Goal: Navigation & Orientation: Find specific page/section

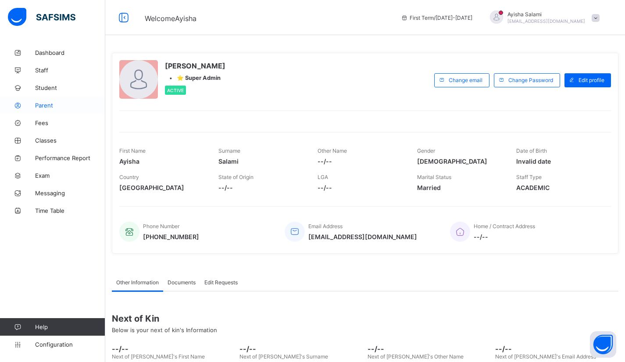
click at [48, 107] on span "Parent" at bounding box center [70, 105] width 70 height 7
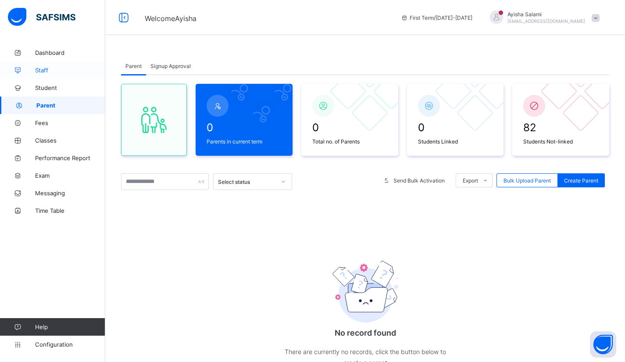
click at [47, 74] on link "Staff" at bounding box center [52, 70] width 105 height 18
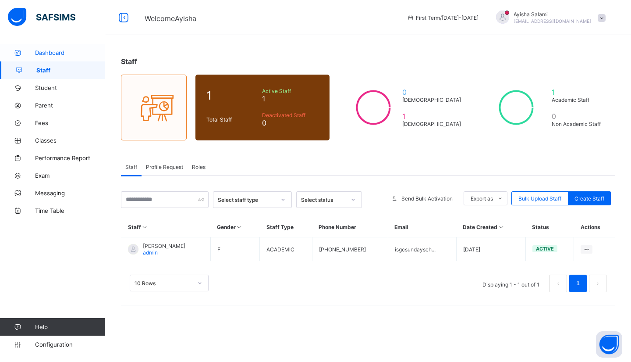
click at [52, 53] on span "Dashboard" at bounding box center [70, 52] width 70 height 7
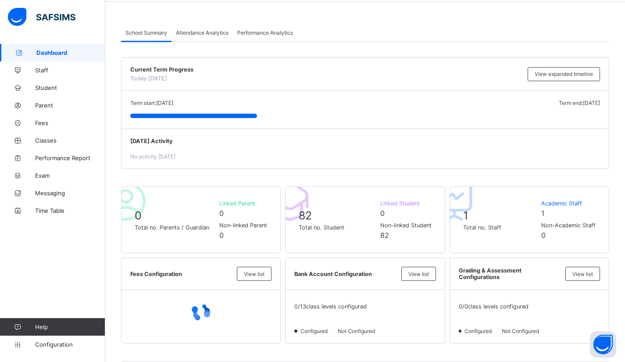
scroll to position [44, 0]
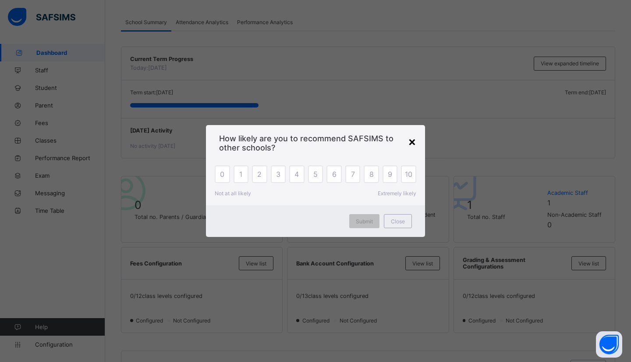
click at [412, 140] on div "×" at bounding box center [412, 141] width 8 height 15
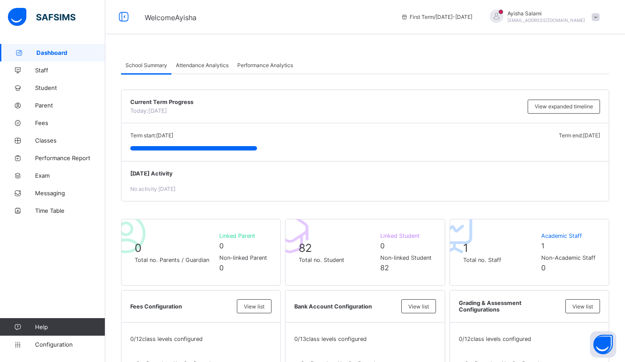
scroll to position [0, 0]
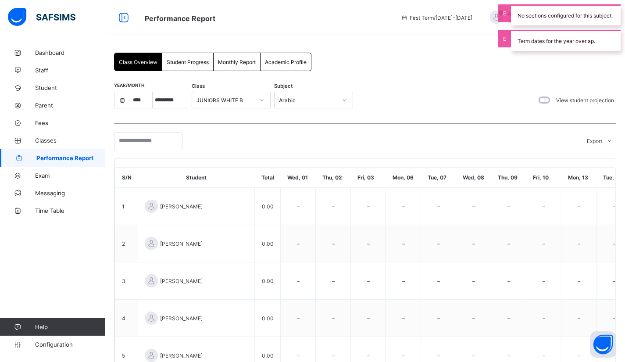
select select "****"
select select "*"
